Goal: Information Seeking & Learning: Learn about a topic

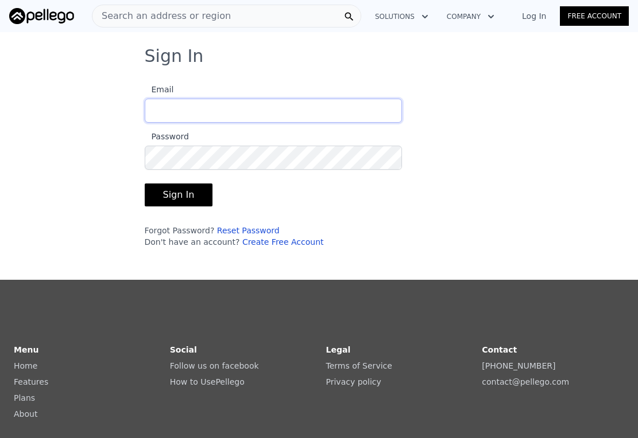
type input "[EMAIL_ADDRESS][DOMAIN_NAME]"
drag, startPoint x: 182, startPoint y: 196, endPoint x: 210, endPoint y: 184, distance: 30.4
click at [182, 196] on button "Sign In" at bounding box center [179, 195] width 68 height 23
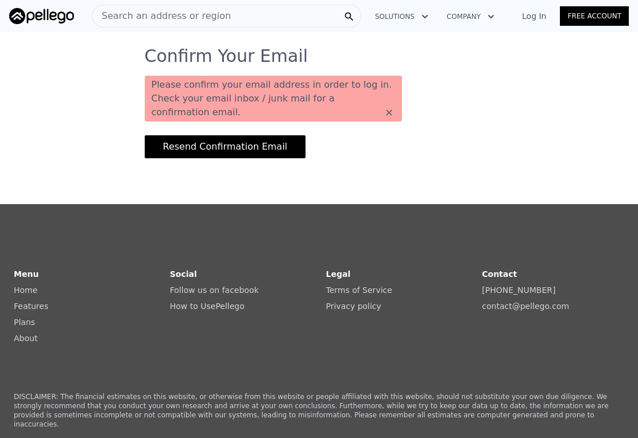
click at [538, 16] on link "Log In" at bounding box center [534, 15] width 52 height 11
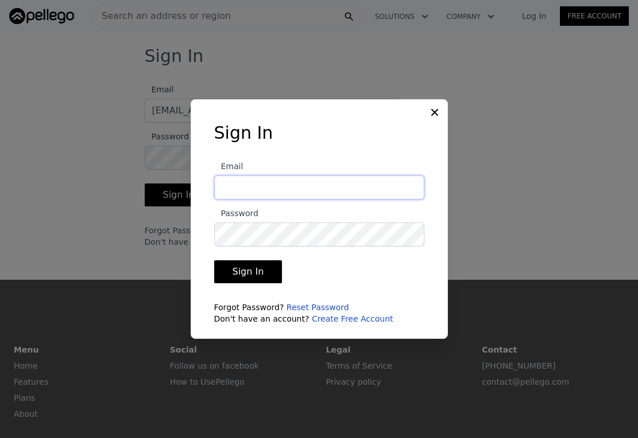
type input "sanchezcarlos220@gmail.com"
click at [247, 275] on button "Sign In" at bounding box center [248, 272] width 68 height 23
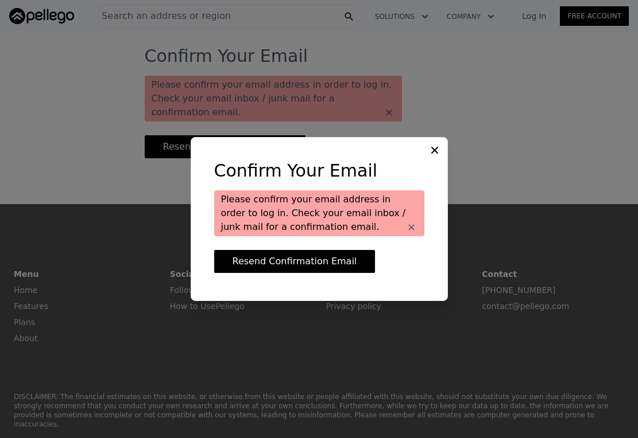
click at [339, 262] on button "Resend Confirmation Email" at bounding box center [294, 261] width 161 height 23
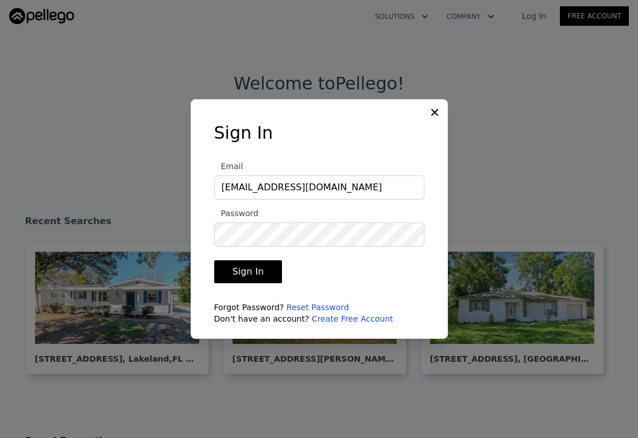
click at [245, 271] on button "Sign In" at bounding box center [248, 272] width 68 height 23
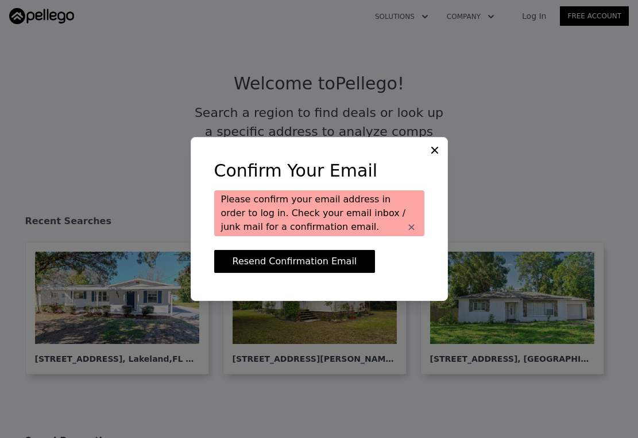
click at [432, 149] on icon at bounding box center [434, 150] width 11 height 11
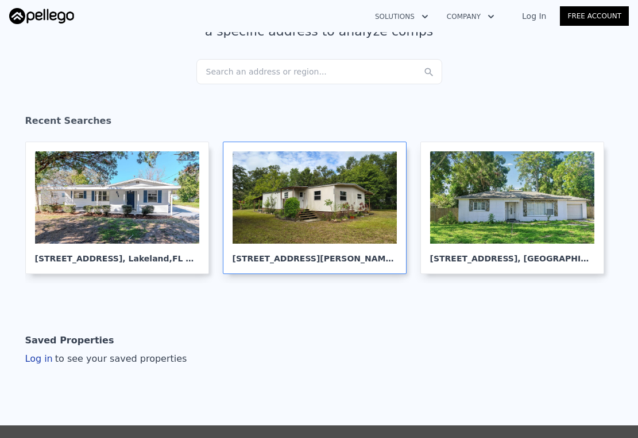
scroll to position [168, 0]
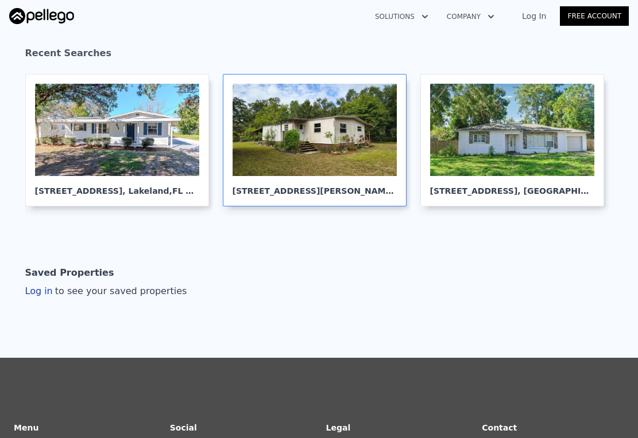
click at [296, 150] on div at bounding box center [314, 130] width 164 height 92
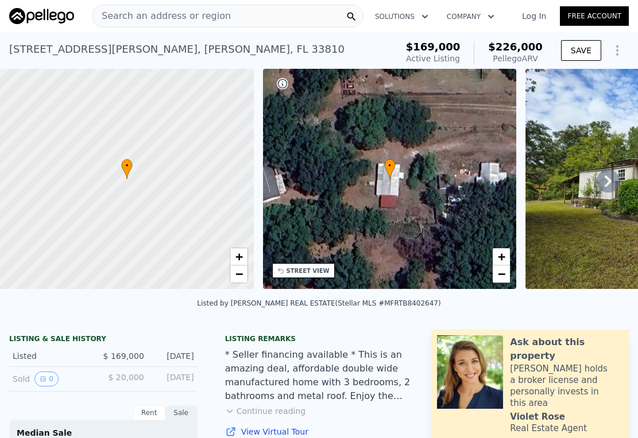
click at [227, 12] on div "Search an address or region" at bounding box center [227, 16] width 271 height 23
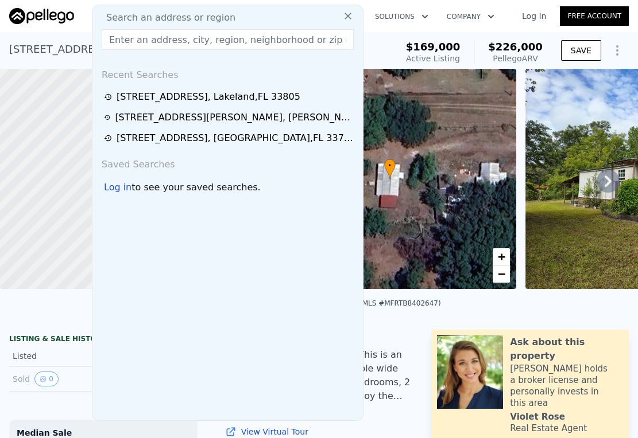
type input "[STREET_ADDRESS]"
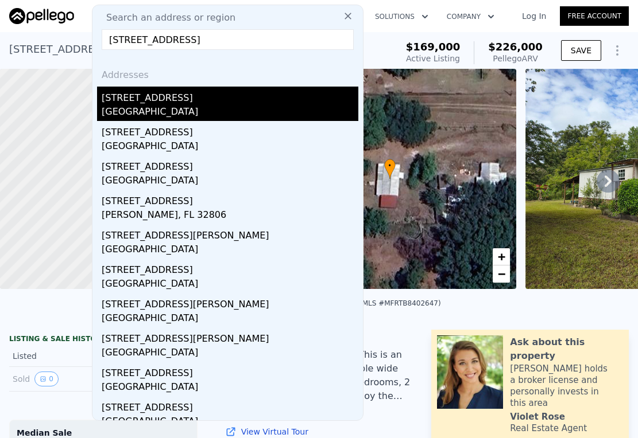
click at [170, 108] on div "[GEOGRAPHIC_DATA]" at bounding box center [230, 113] width 257 height 16
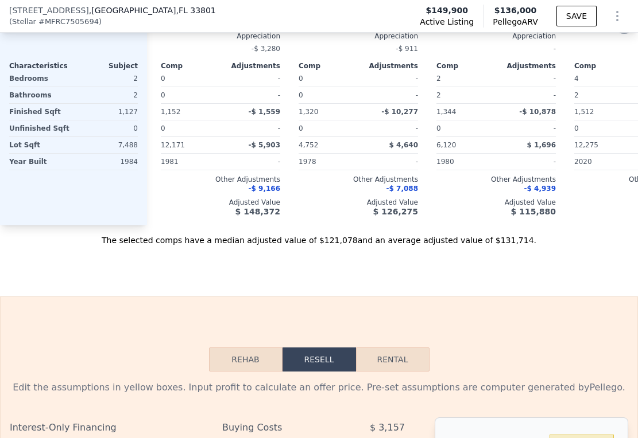
scroll to position [1178, 0]
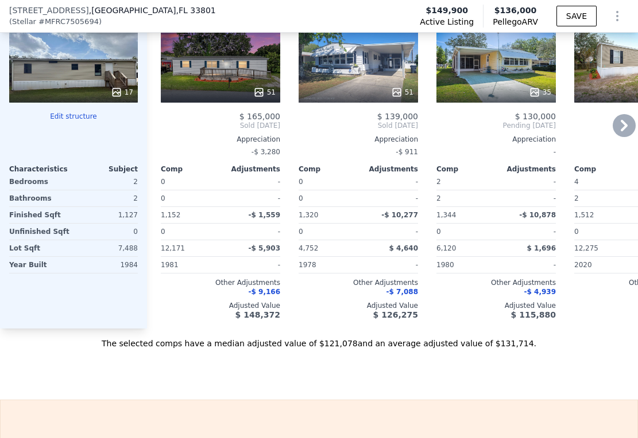
click at [218, 84] on div "51" at bounding box center [220, 61] width 119 height 83
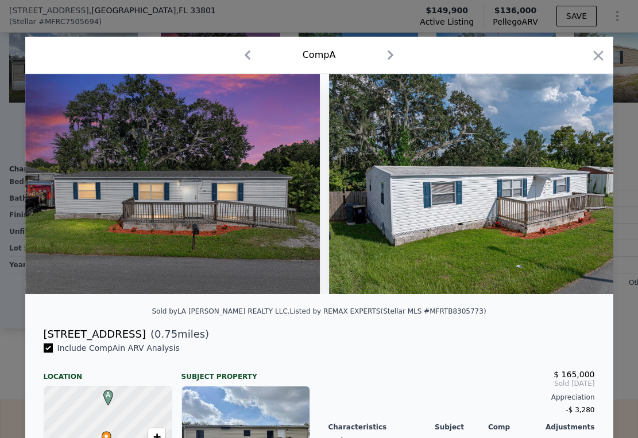
click at [240, 54] on icon "button" at bounding box center [247, 55] width 18 height 18
checkbox input "false"
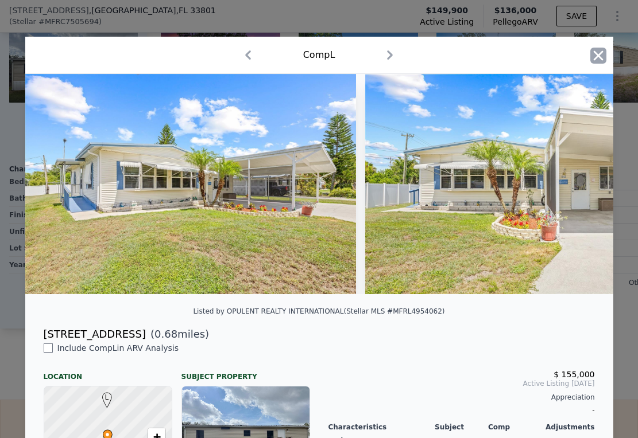
click at [592, 52] on icon "button" at bounding box center [598, 56] width 16 height 16
